Goal: Task Accomplishment & Management: Manage account settings

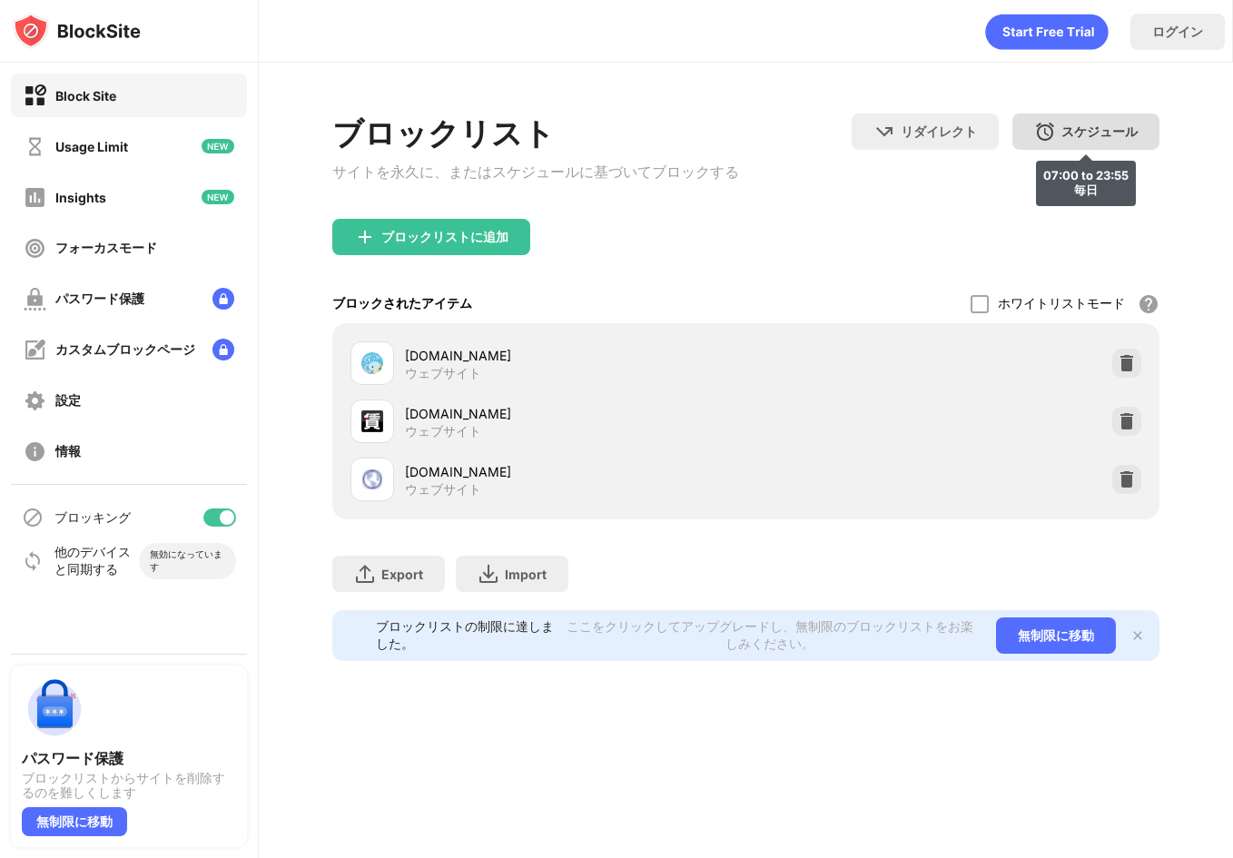
click at [1101, 138] on div "スケジュール" at bounding box center [1099, 131] width 76 height 17
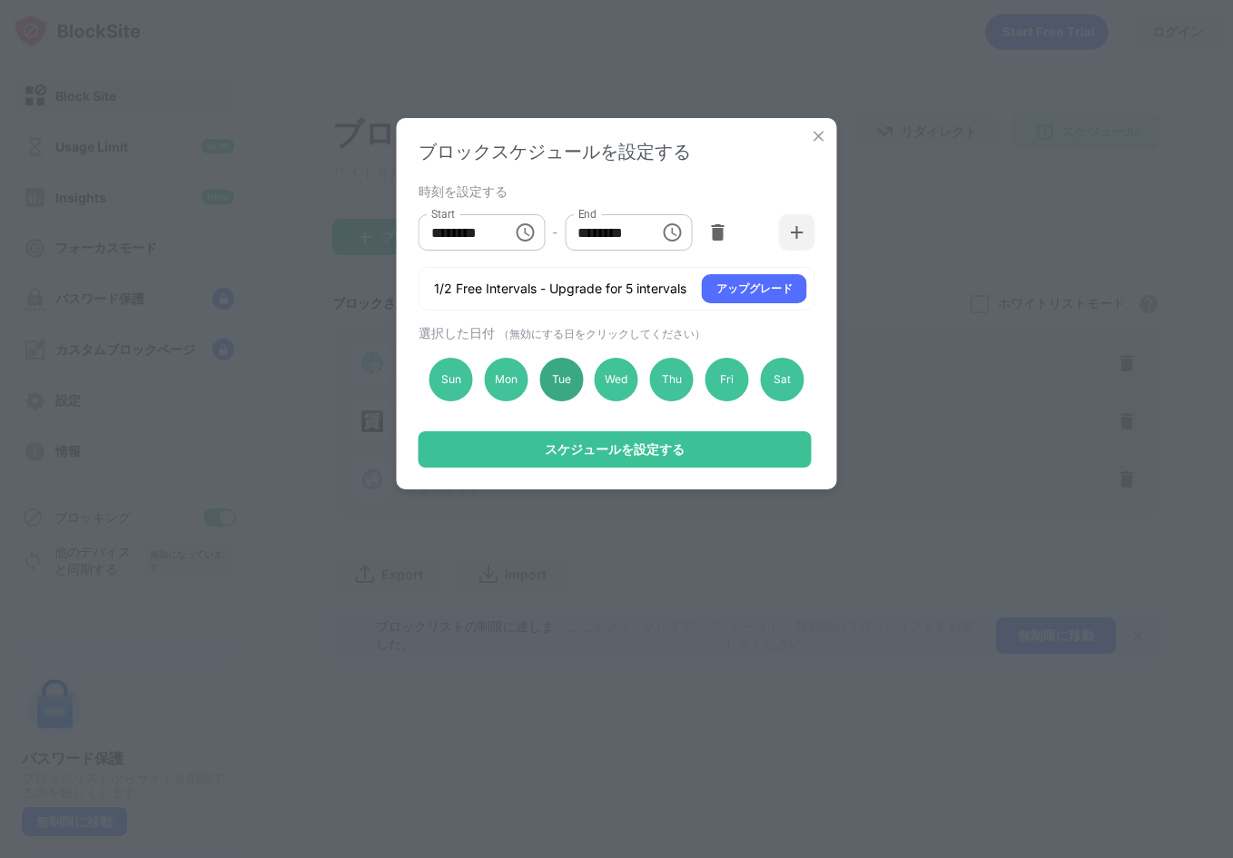
drag, startPoint x: 570, startPoint y: 390, endPoint x: 579, endPoint y: 439, distance: 49.0
click at [570, 390] on div "Tue" at bounding box center [561, 380] width 44 height 44
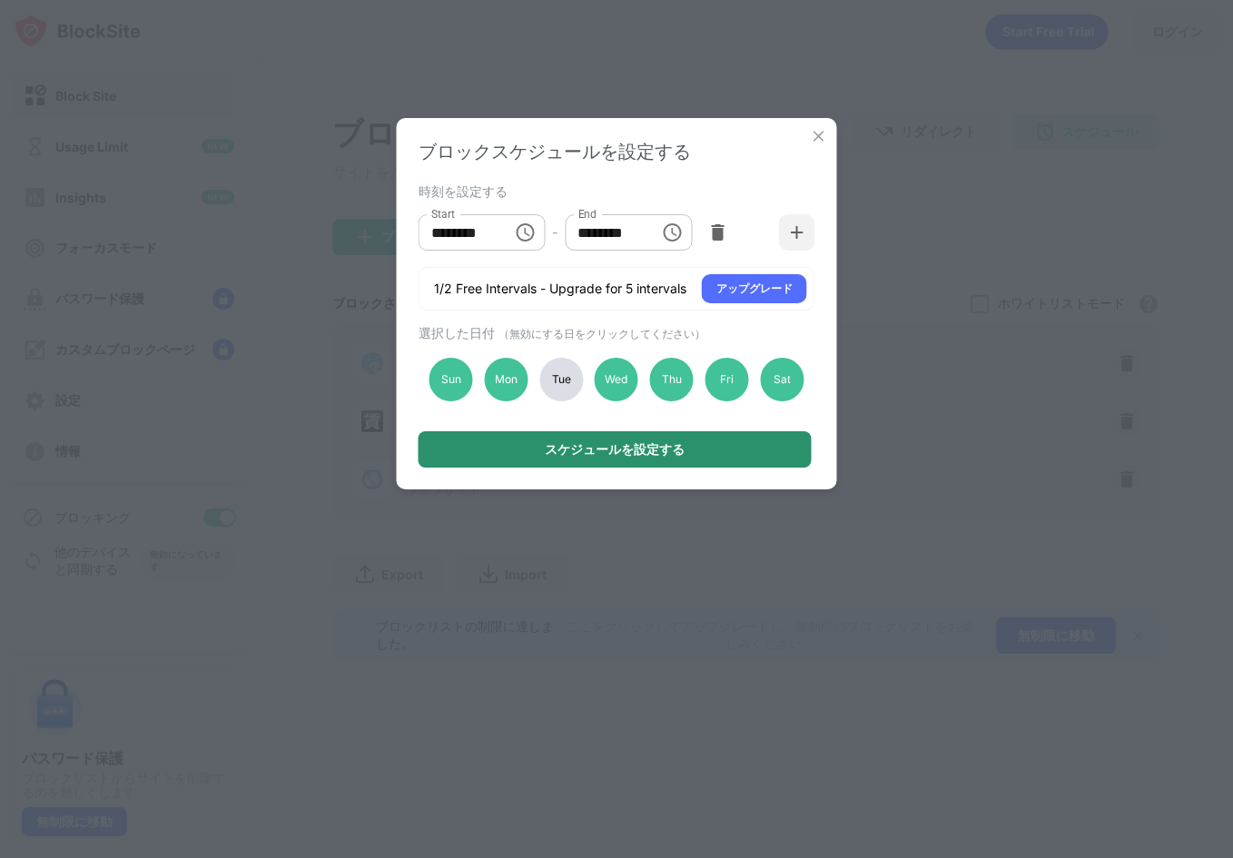
click at [579, 449] on div "スケジュールを設定する" at bounding box center [615, 449] width 140 height 15
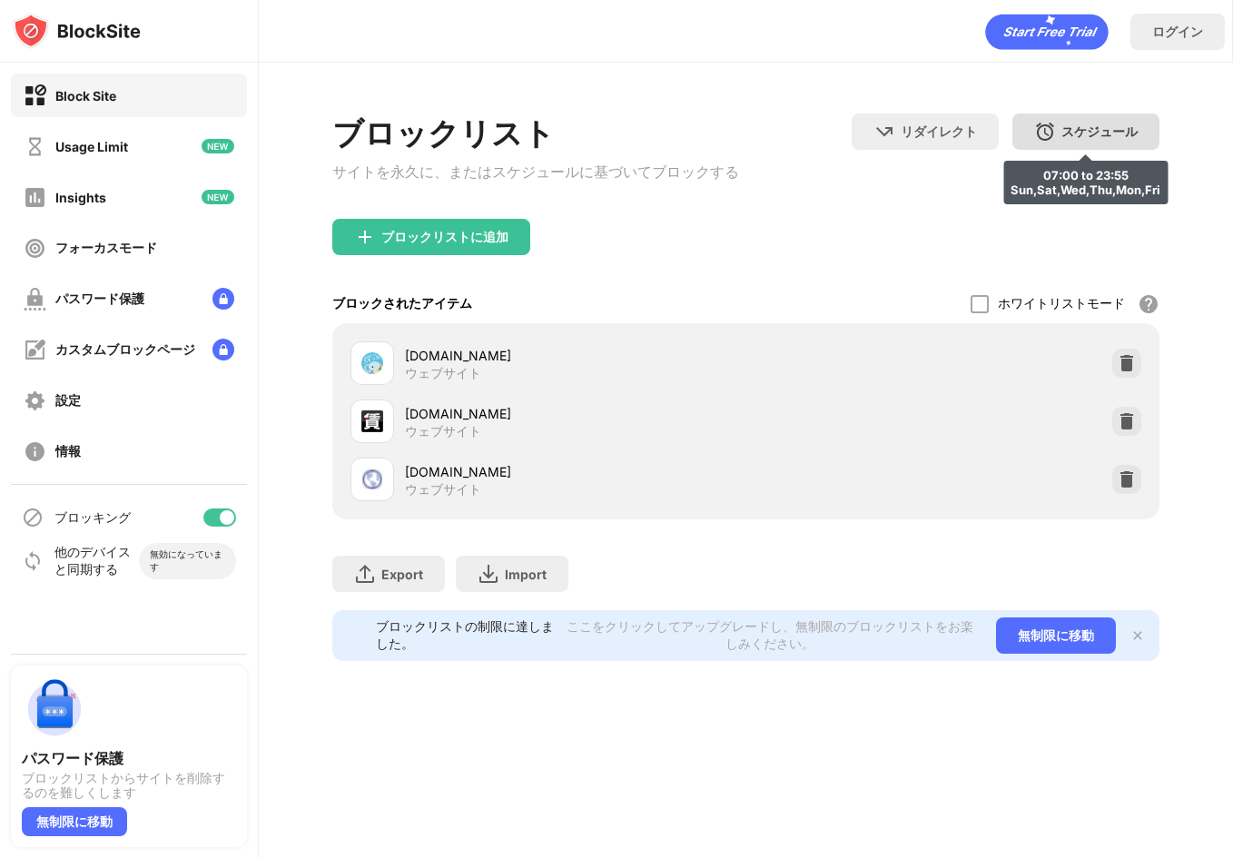
click at [1132, 130] on div "スケジュール" at bounding box center [1099, 131] width 76 height 17
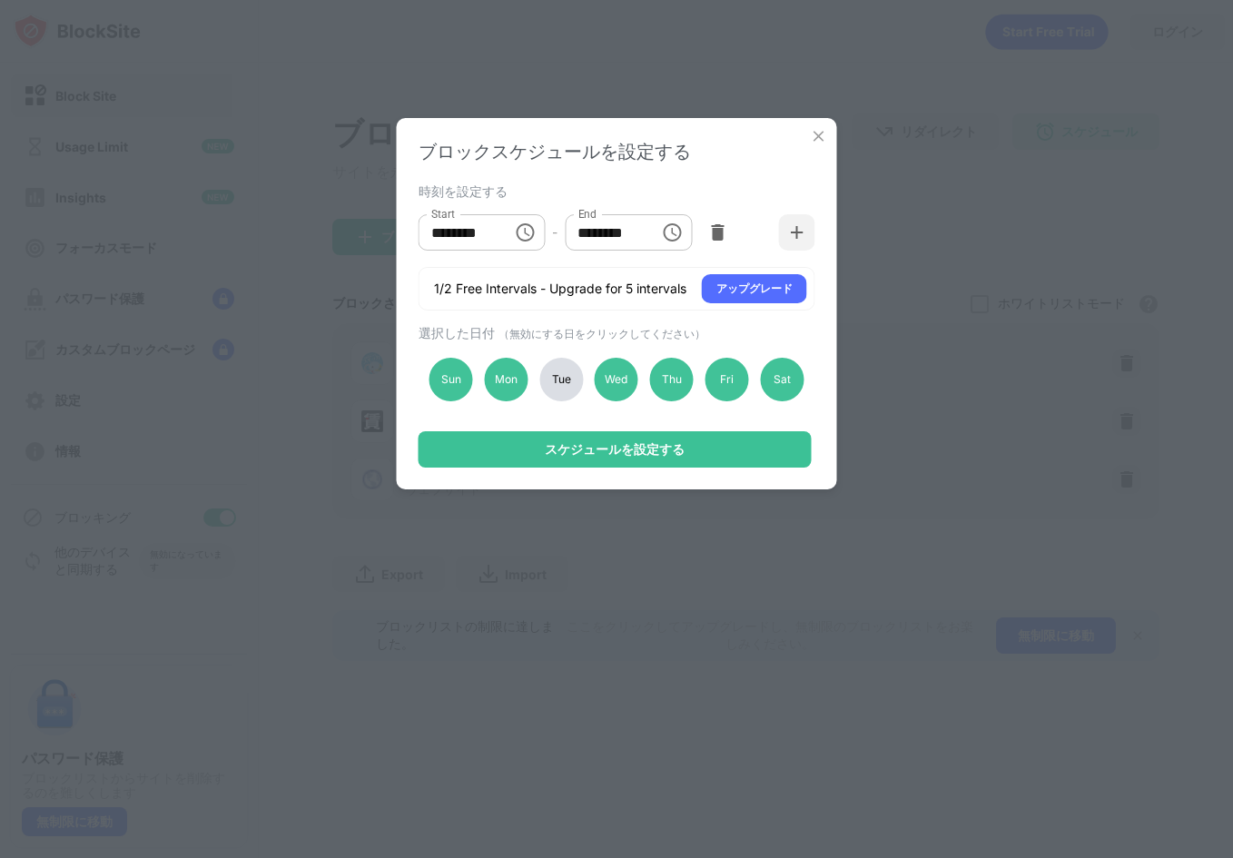
click at [555, 380] on div "Tue" at bounding box center [561, 380] width 44 height 44
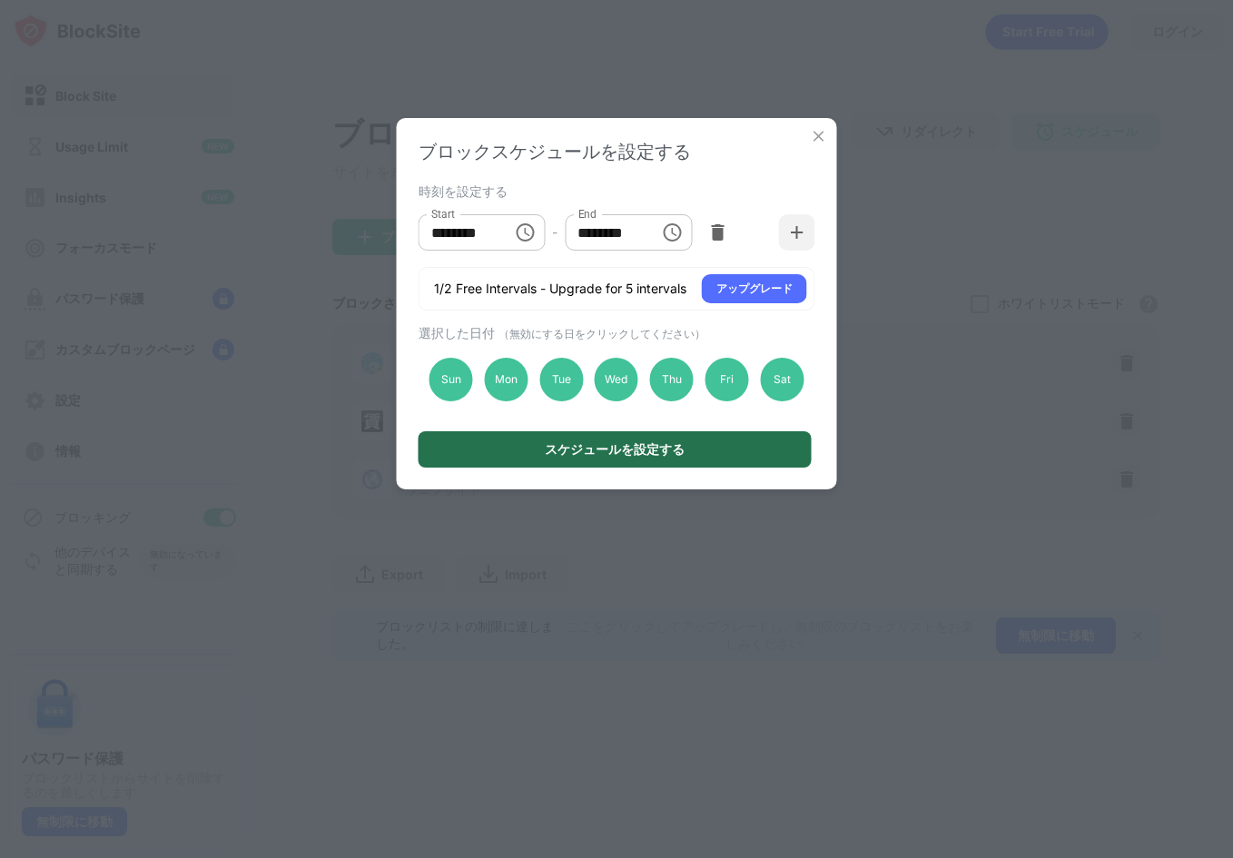
click at [577, 449] on div "スケジュールを設定する" at bounding box center [615, 449] width 140 height 15
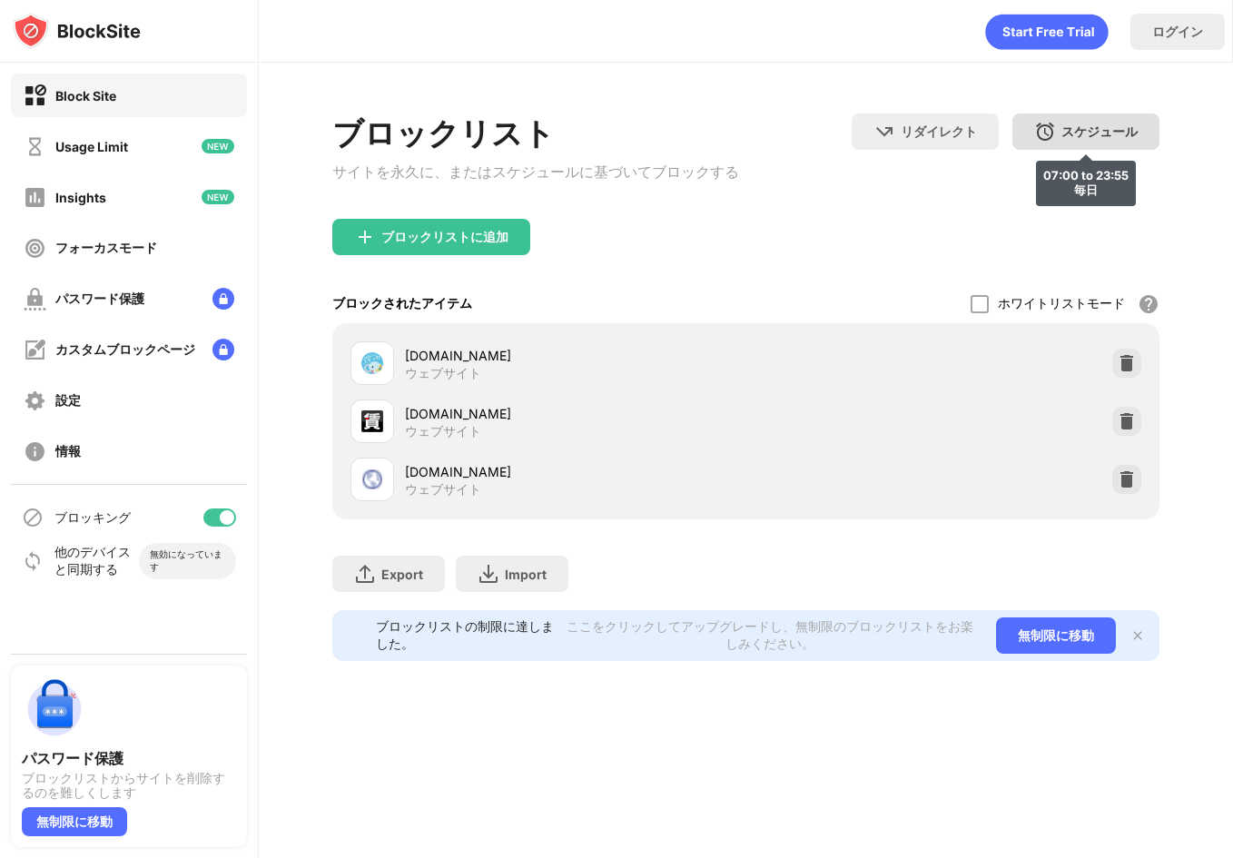
click at [1067, 133] on div "スケジュール" at bounding box center [1099, 131] width 76 height 17
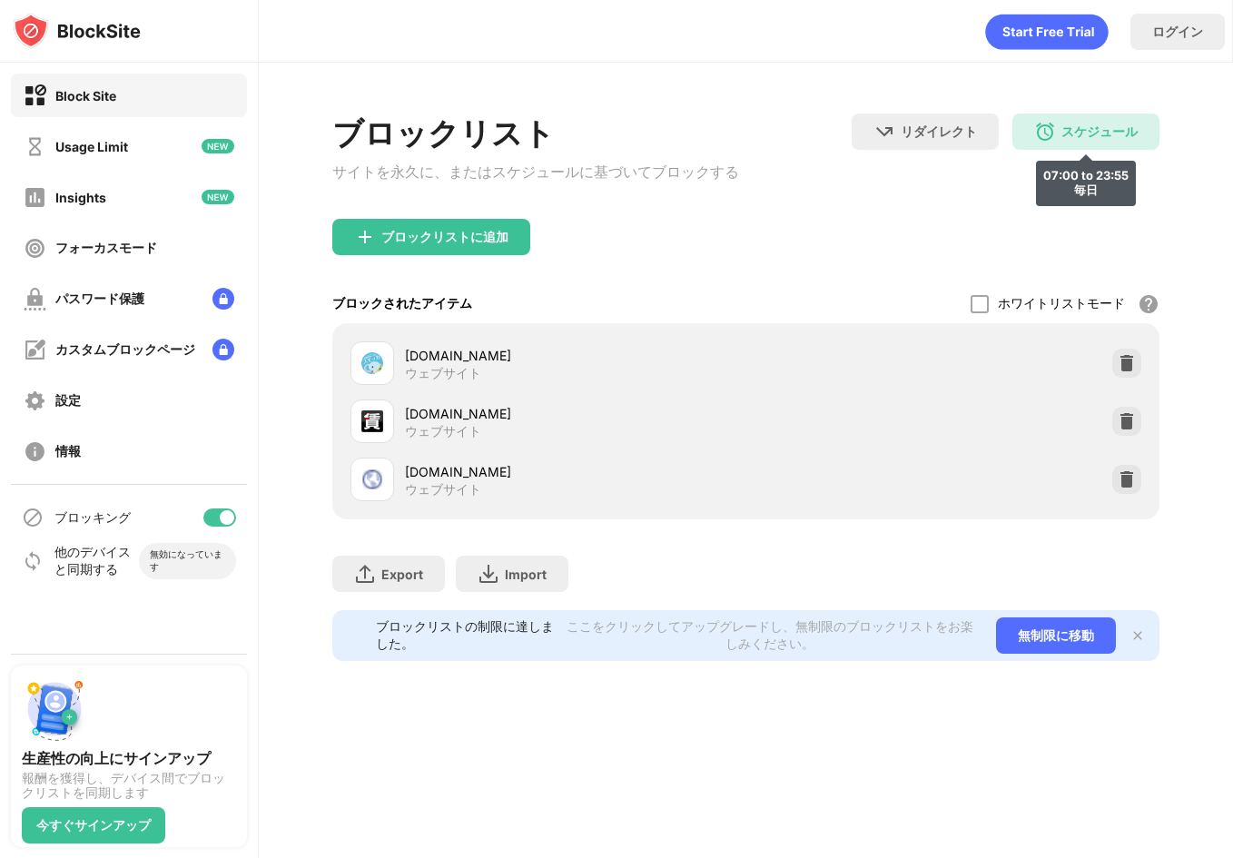
click at [1137, 131] on div "スケジュール 07:00 to 23:55 毎日" at bounding box center [1085, 131] width 147 height 36
